Goal: Transaction & Acquisition: Register for event/course

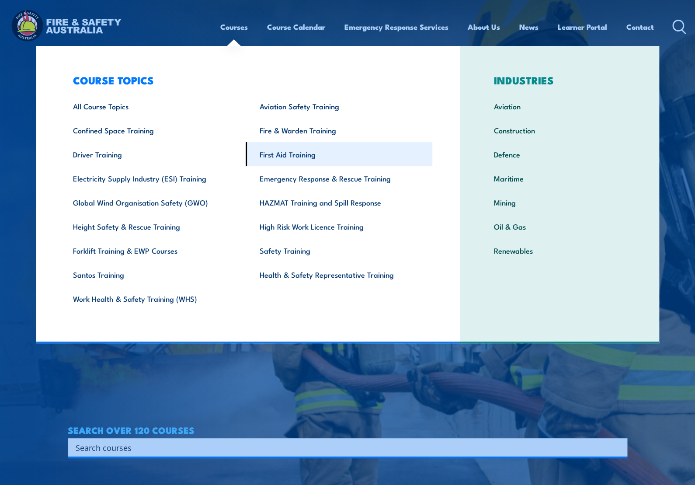
click at [302, 149] on link "First Aid Training" at bounding box center [339, 154] width 187 height 24
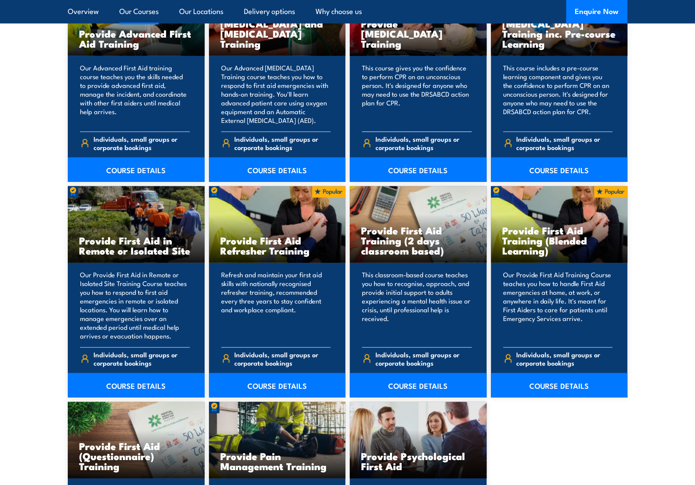
scroll to position [1180, 0]
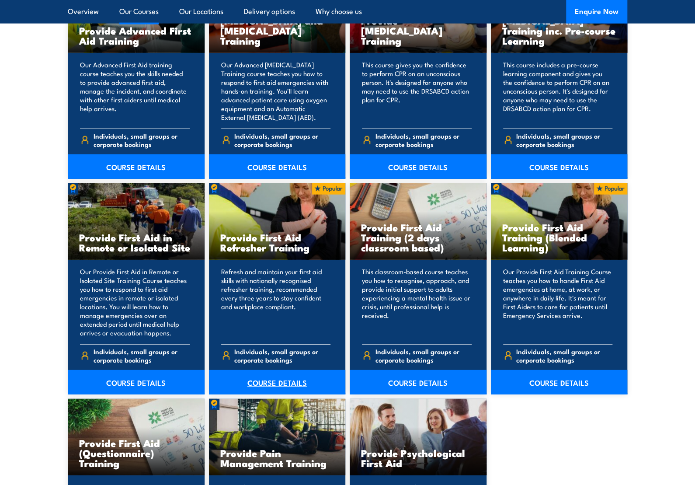
click at [273, 382] on link "COURSE DETAILS" at bounding box center [277, 382] width 137 height 24
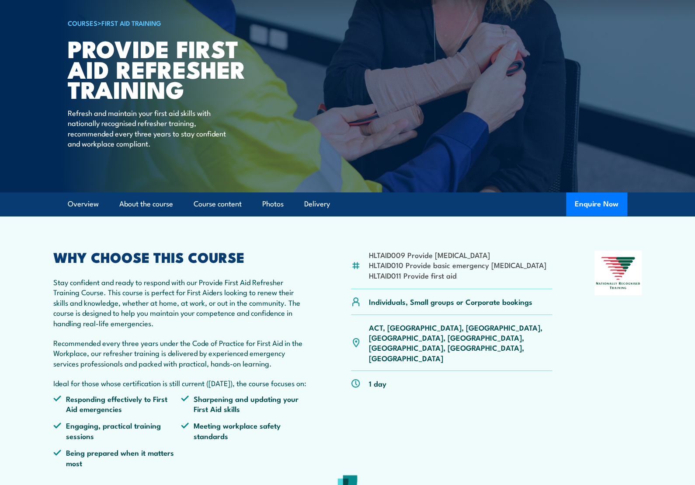
scroll to position [131, 0]
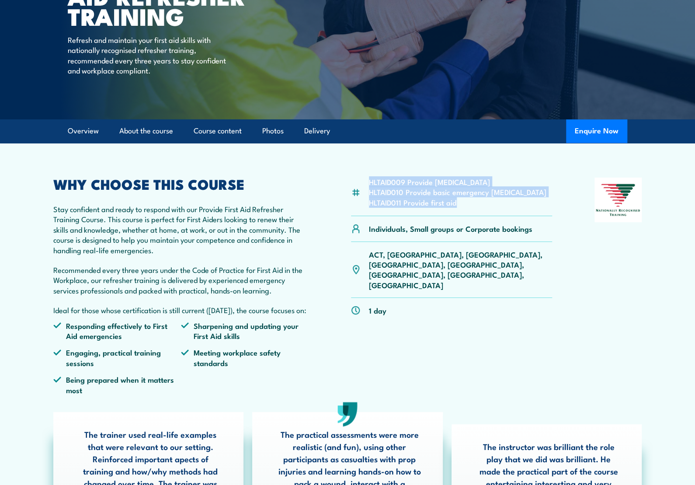
drag, startPoint x: 369, startPoint y: 182, endPoint x: 468, endPoint y: 202, distance: 101.3
click at [468, 202] on ul "HLTAID009 Provide cardiopulmonary resuscitation HLTAID010 Provide basic emergen…" at bounding box center [457, 192] width 177 height 31
click at [459, 329] on div "HLTAID009 Provide cardiopulmonary resuscitation HLTAID010 Provide basic emergen…" at bounding box center [451, 289] width 201 height 224
drag, startPoint x: 370, startPoint y: 204, endPoint x: 456, endPoint y: 205, distance: 86.1
click at [456, 205] on li "HLTAID011 Provide first aid" at bounding box center [457, 202] width 177 height 10
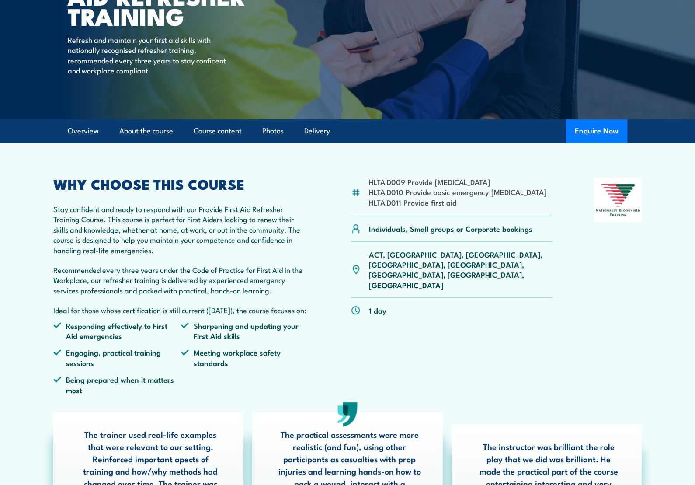
click at [428, 192] on li "HLTAID010 Provide basic emergency life support" at bounding box center [457, 192] width 177 height 10
drag, startPoint x: 374, startPoint y: 192, endPoint x: 501, endPoint y: 193, distance: 127.2
click at [501, 193] on li "HLTAID010 Provide basic emergency life support" at bounding box center [457, 192] width 177 height 10
click at [208, 229] on p "Stay confident and ready to respond with our Provide First Aid Refresher Traini…" at bounding box center [180, 229] width 255 height 51
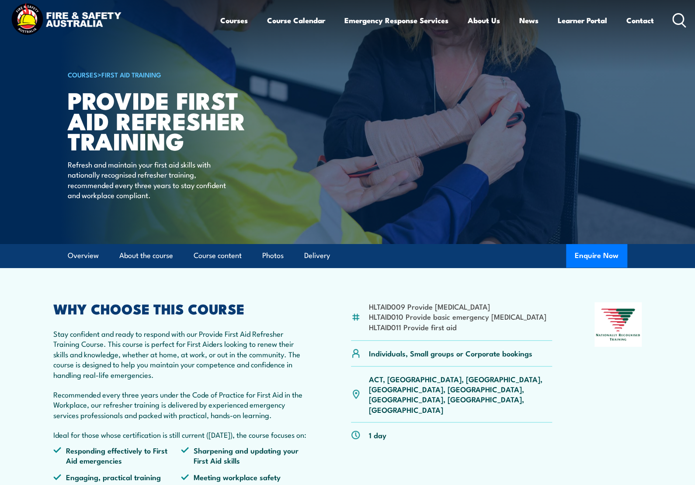
scroll to position [0, 0]
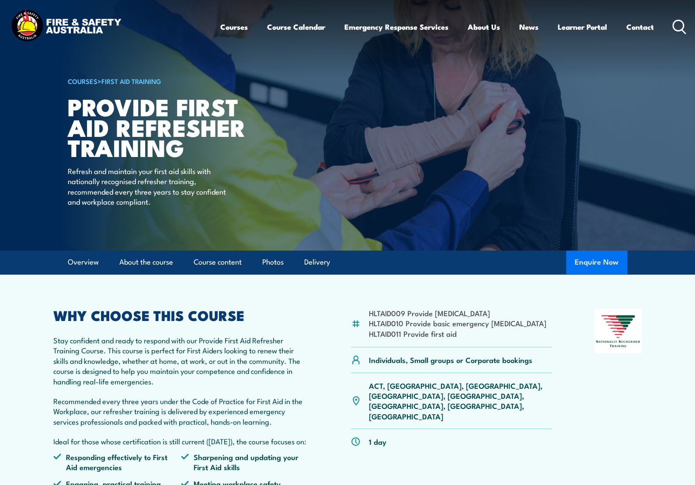
click at [602, 258] on button "Enquire Now" at bounding box center [596, 262] width 61 height 24
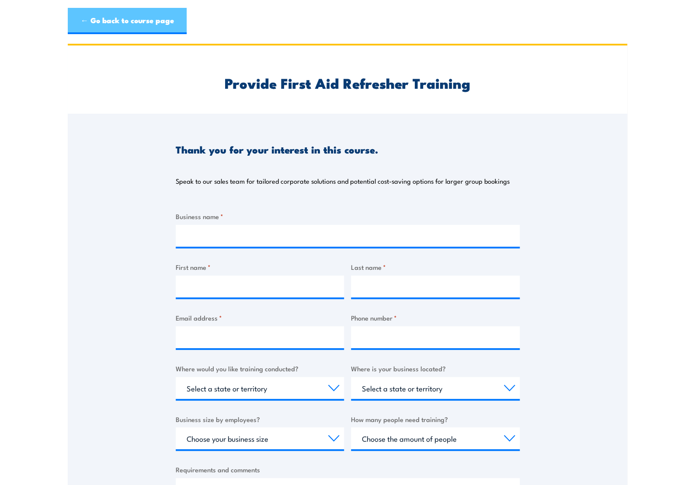
click at [114, 22] on link "← Go back to course page" at bounding box center [127, 21] width 119 height 26
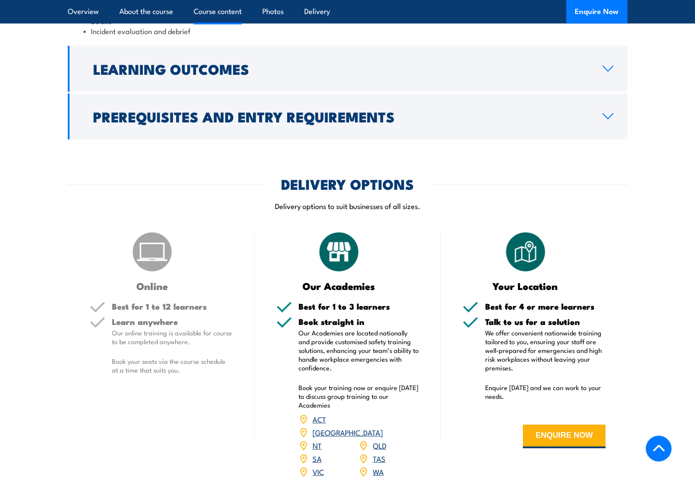
scroll to position [1573, 0]
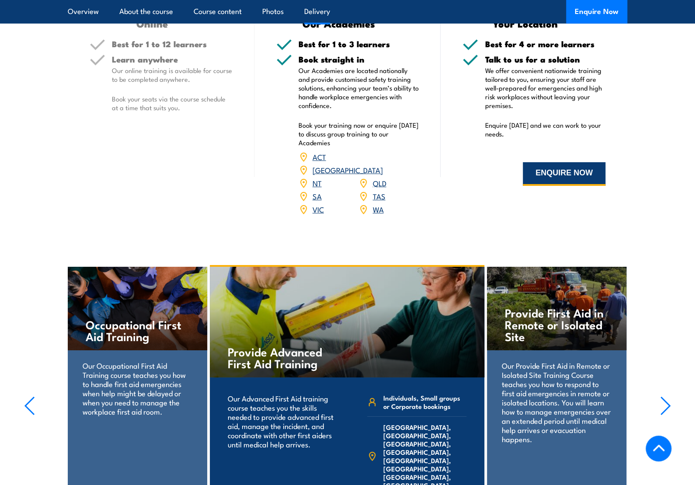
click at [555, 186] on button "ENQUIRE NOW" at bounding box center [564, 174] width 83 height 24
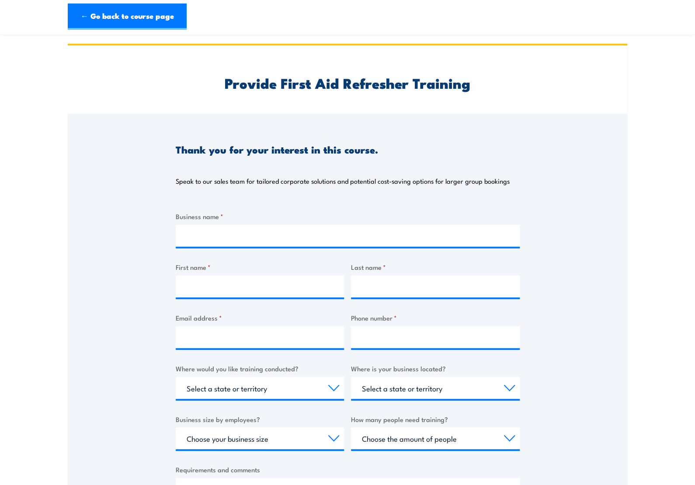
scroll to position [66, 0]
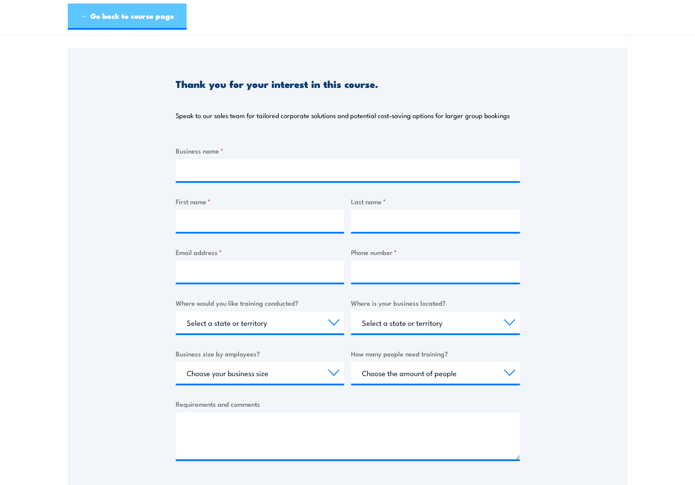
click at [127, 17] on link "← Go back to course page" at bounding box center [127, 16] width 119 height 26
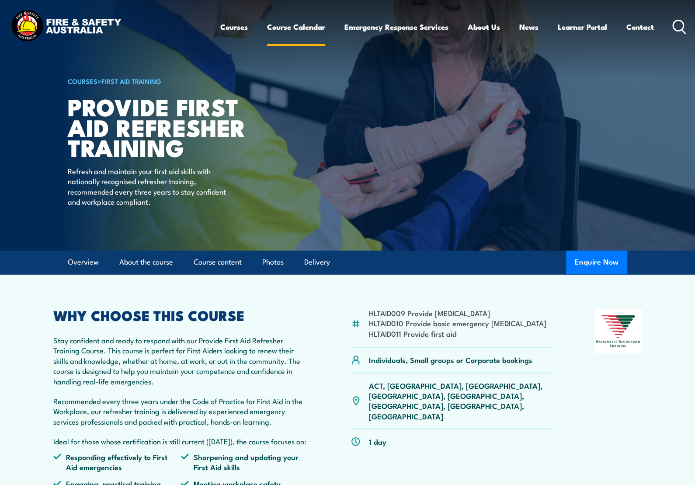
click at [298, 26] on link "Course Calendar" at bounding box center [296, 26] width 58 height 23
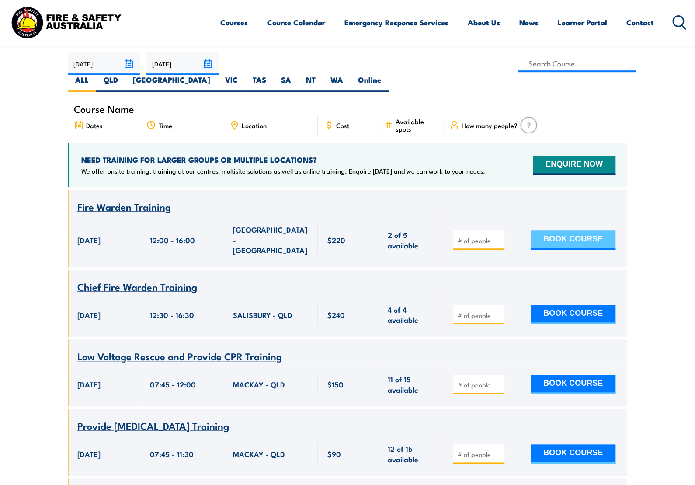
click at [600, 230] on button "BOOK COURSE" at bounding box center [572, 239] width 85 height 19
type input "1"
click at [499, 236] on input "1" at bounding box center [480, 240] width 44 height 9
click at [574, 230] on button "BOOK COURSE" at bounding box center [572, 239] width 85 height 19
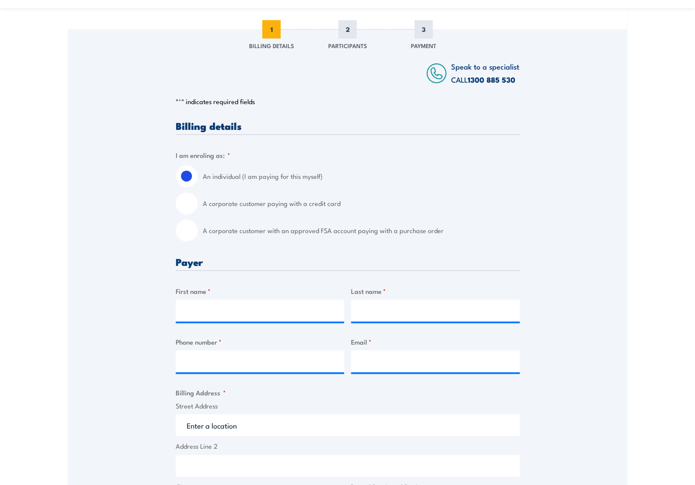
scroll to position [131, 0]
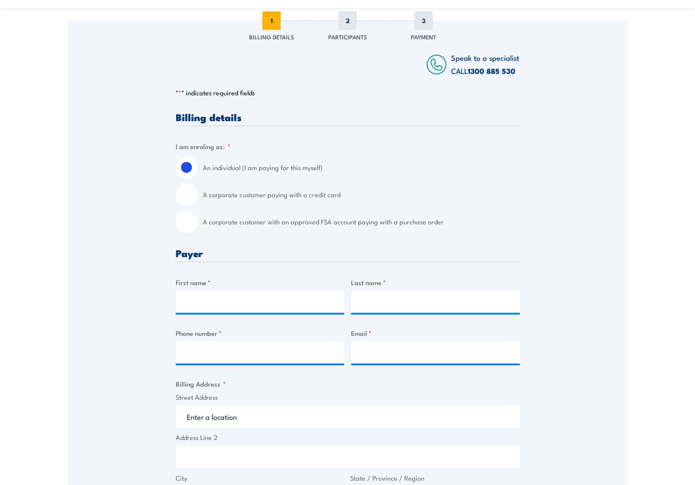
click at [184, 194] on input "A corporate customer paying with a credit card" at bounding box center [187, 195] width 22 height 22
radio input "true"
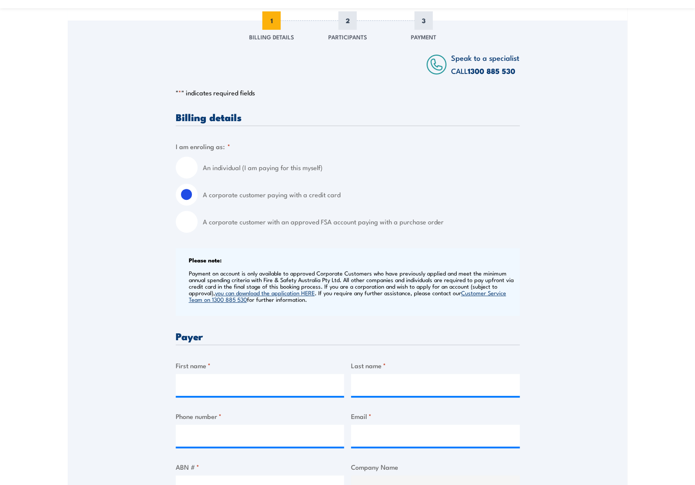
click at [185, 223] on input "A corporate customer with an approved FSA account paying with a purchase order" at bounding box center [187, 222] width 22 height 22
radio input "true"
click at [195, 165] on input "An individual (I am paying for this myself)" at bounding box center [187, 167] width 22 height 22
radio input "true"
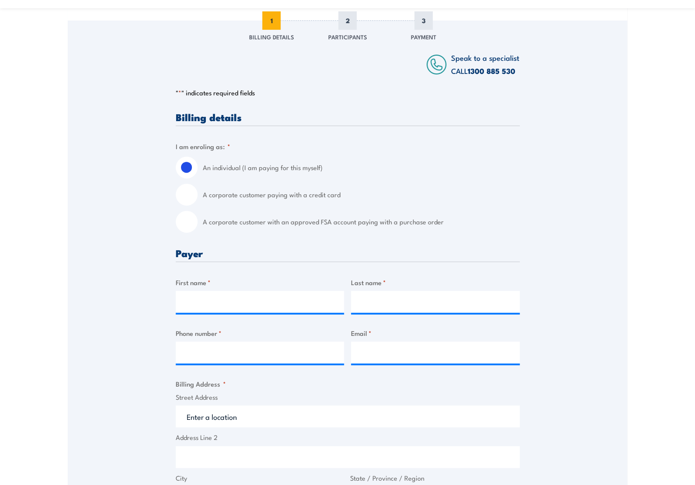
click at [192, 223] on input "A corporate customer with an approved FSA account paying with a purchase order" at bounding box center [187, 222] width 22 height 22
radio input "true"
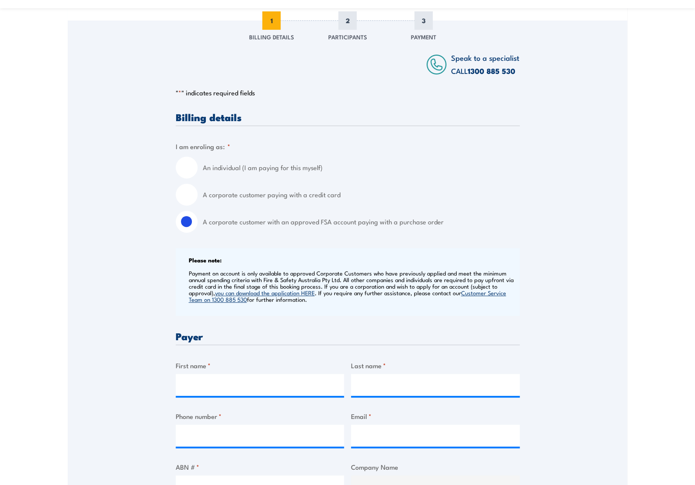
click at [456, 151] on fieldset "I am enroling as: * An individual (I am paying for this myself) A corporate cus…" at bounding box center [348, 186] width 344 height 91
click at [417, 160] on label "An individual (I am paying for this myself)" at bounding box center [361, 167] width 317 height 22
click at [198, 160] on input "An individual (I am paying for this myself)" at bounding box center [187, 167] width 22 height 22
radio input "true"
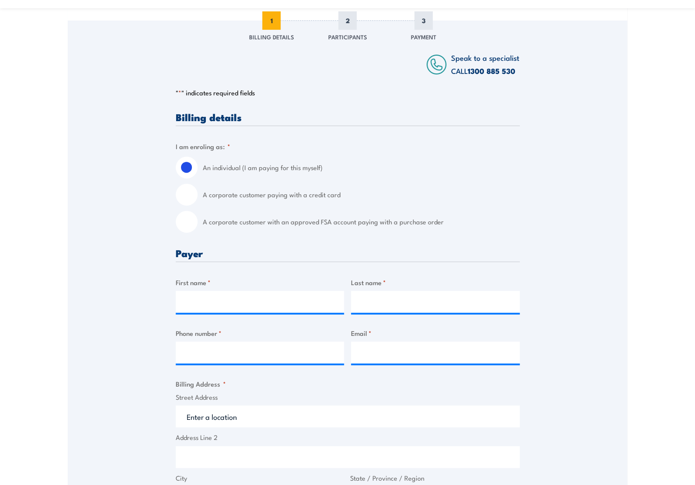
drag, startPoint x: 403, startPoint y: 147, endPoint x: 395, endPoint y: 146, distance: 8.0
click at [403, 147] on fieldset "I am enroling as: * An individual (I am paying for this myself) A corporate cus…" at bounding box center [348, 186] width 344 height 91
drag, startPoint x: 204, startPoint y: 166, endPoint x: 293, endPoint y: 169, distance: 89.6
click at [293, 169] on label "An individual (I am paying for this myself)" at bounding box center [361, 167] width 317 height 22
click at [343, 106] on div "" * " indicates required fields 1 Billing Details 2 Participants 3 Payment Bill…" at bounding box center [348, 436] width 344 height 696
